Goal: Task Accomplishment & Management: Use online tool/utility

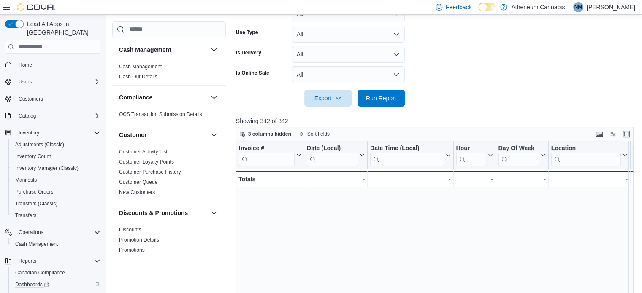
scroll to position [528, 1434]
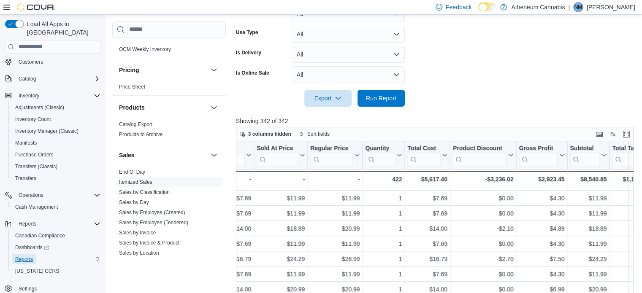
click at [29, 256] on span "Reports" at bounding box center [24, 259] width 18 height 7
click at [144, 182] on link "Itemized Sales" at bounding box center [135, 182] width 33 height 6
click at [138, 172] on link "End Of Day" at bounding box center [132, 172] width 26 height 6
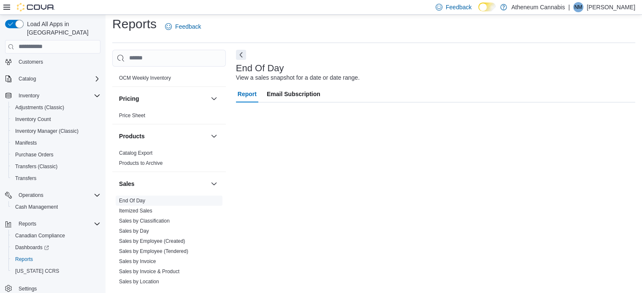
scroll to position [5, 0]
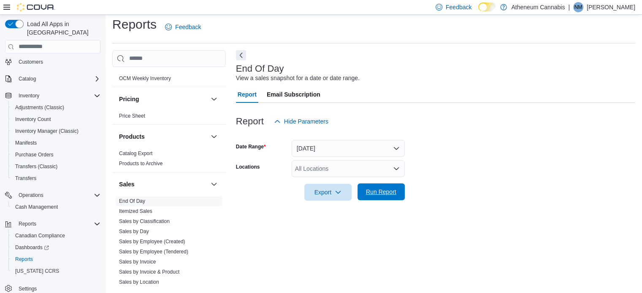
click at [388, 194] on span "Run Report" at bounding box center [381, 192] width 30 height 8
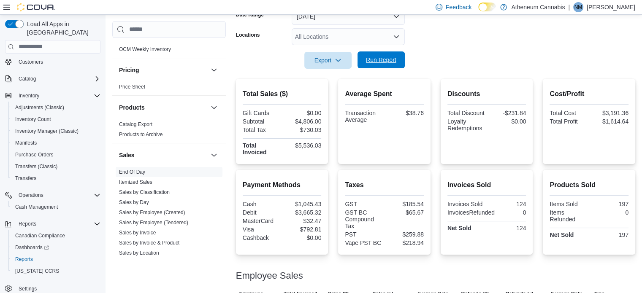
scroll to position [138, 0]
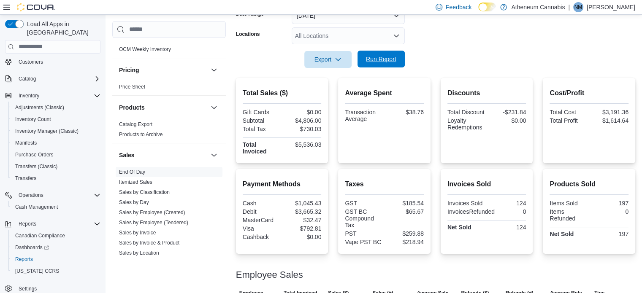
scroll to position [5, 0]
